Goal: Task Accomplishment & Management: Complete application form

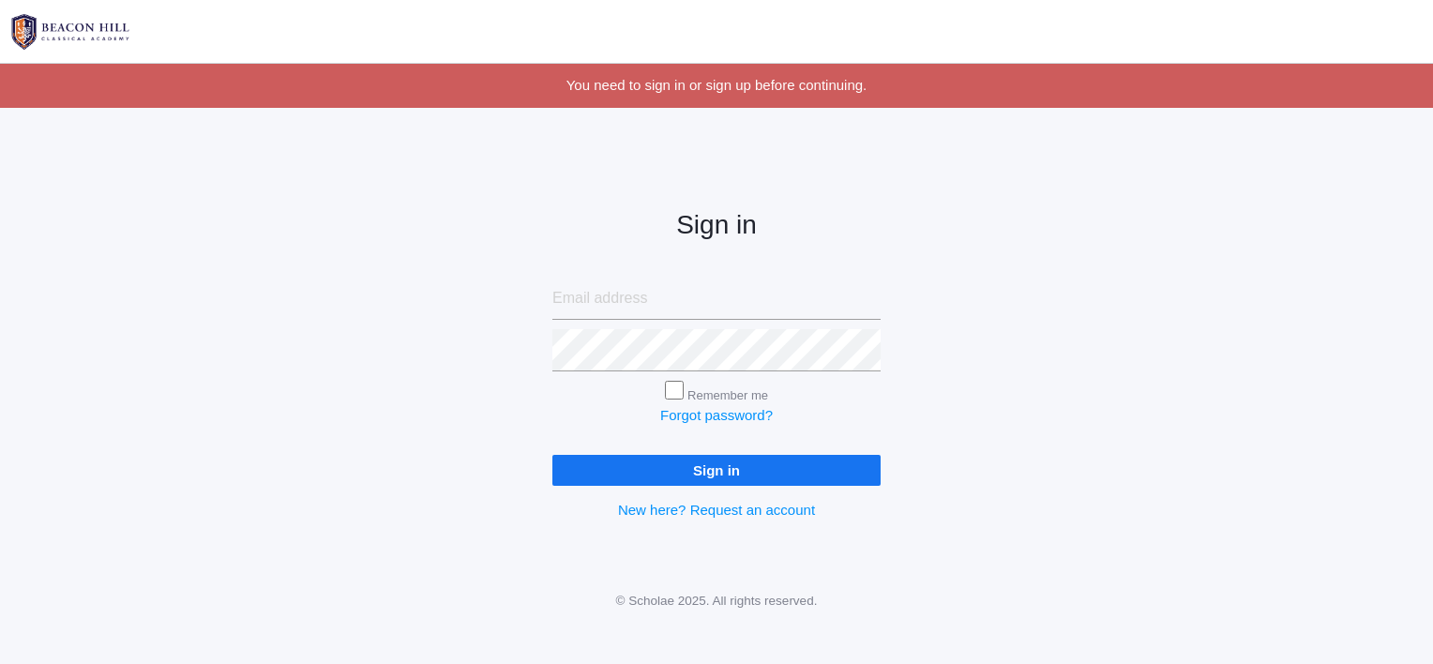
type input "[EMAIL_ADDRESS][DOMAIN_NAME]"
click at [669, 394] on input "Remember me" at bounding box center [674, 390] width 19 height 19
checkbox input "true"
click at [702, 483] on input "Sign in" at bounding box center [716, 470] width 328 height 31
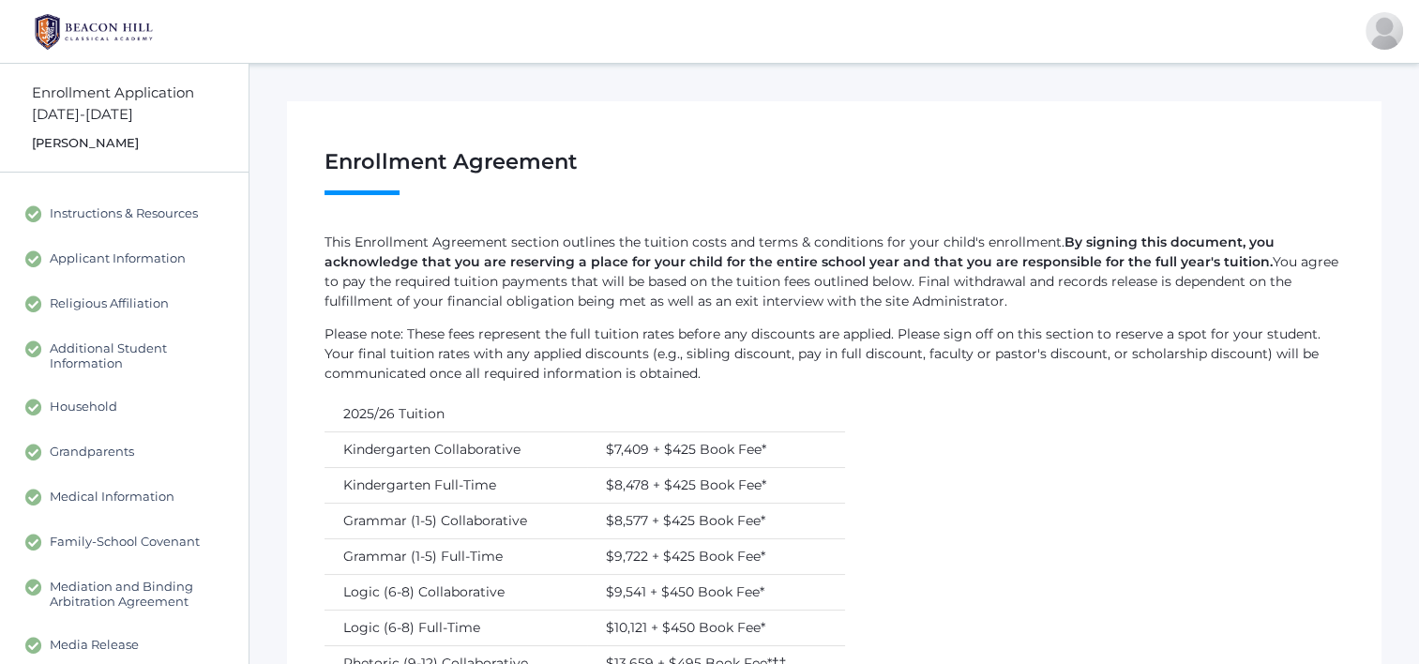
click at [98, 33] on img at bounding box center [93, 31] width 141 height 47
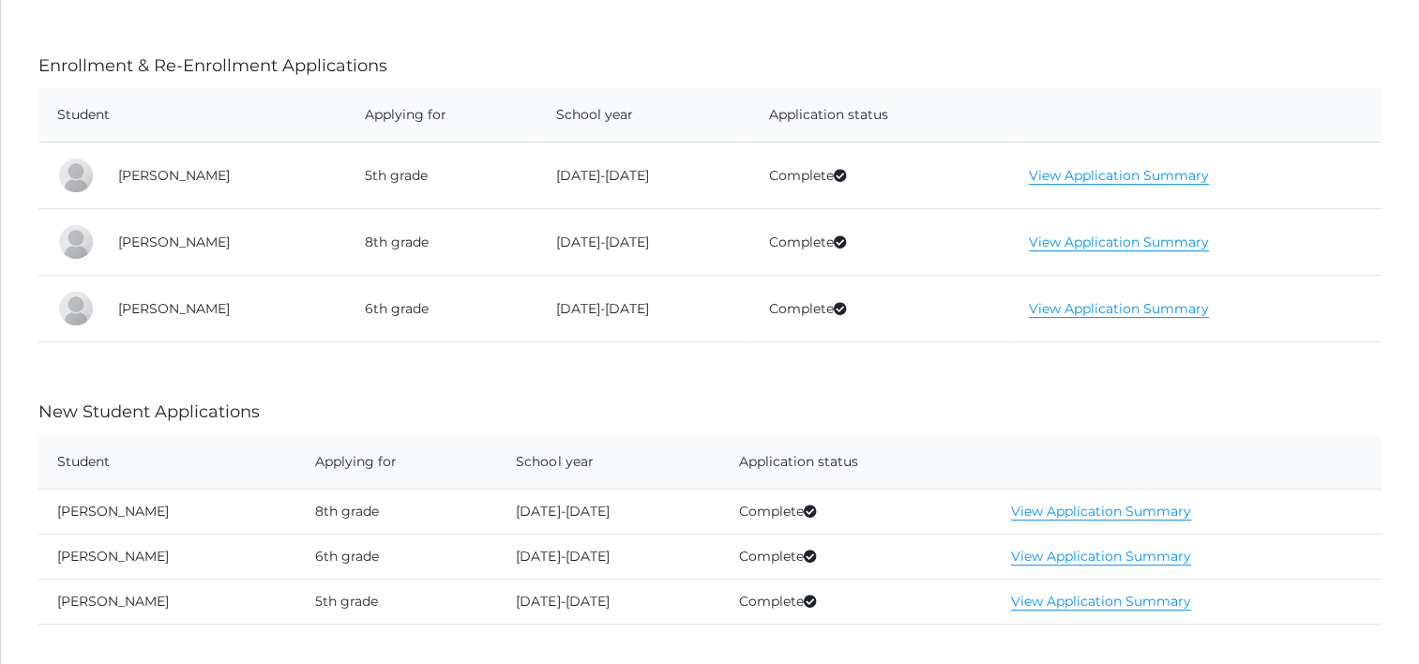
scroll to position [658, 0]
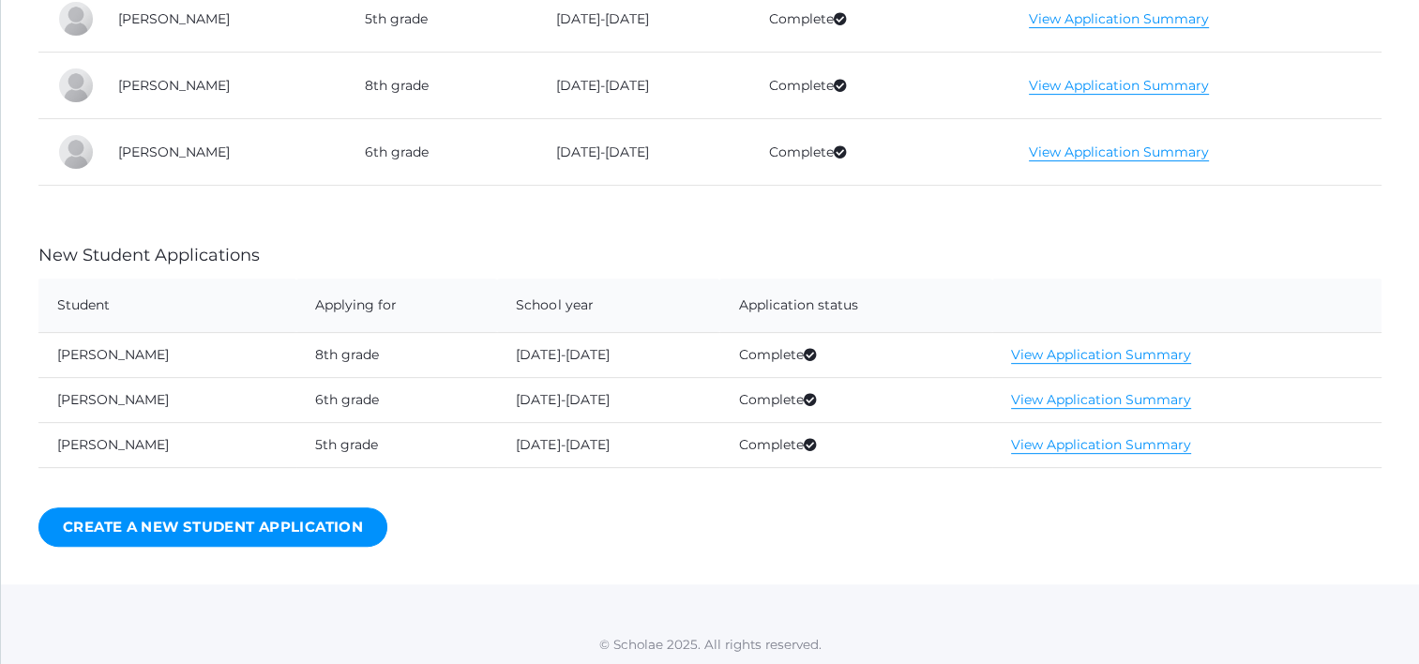
drag, startPoint x: 836, startPoint y: 443, endPoint x: 579, endPoint y: 612, distance: 307.5
click at [579, 612] on div "Request School System Access Student Applications Welcome parents, to Beacon Hi…" at bounding box center [710, 13] width 1418 height 1217
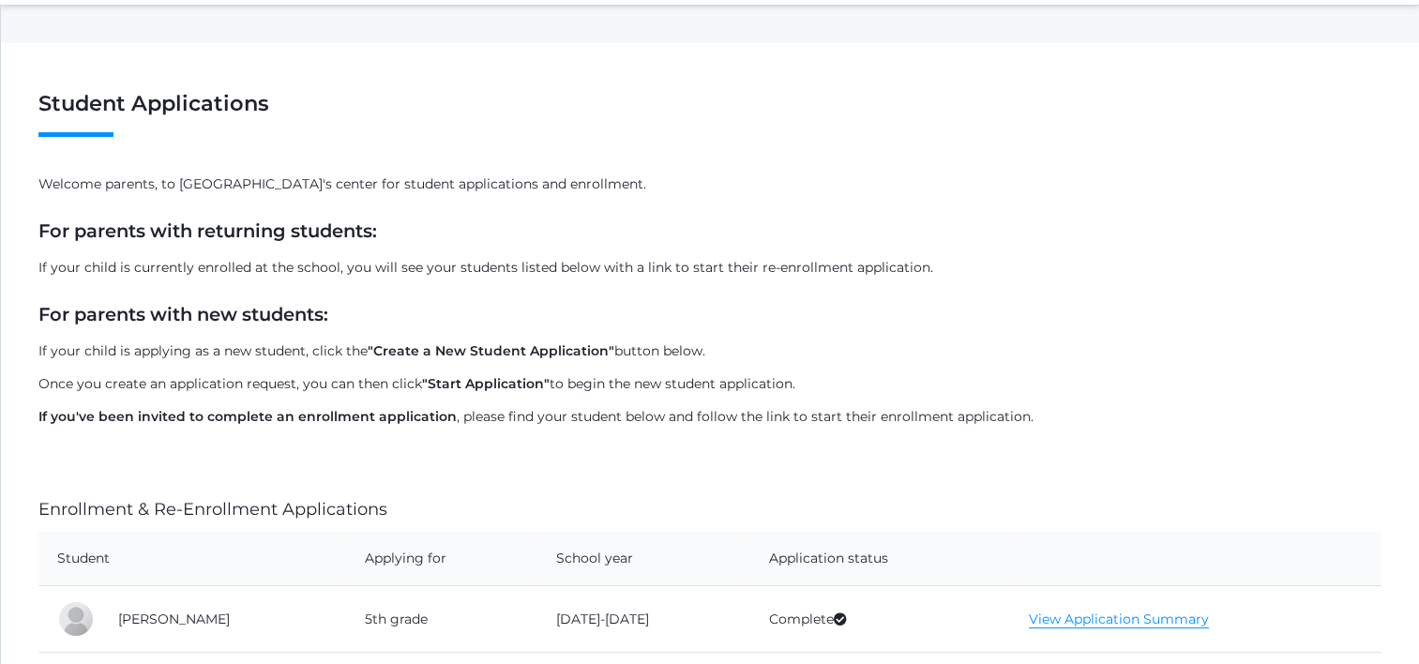
scroll to position [0, 0]
